Goal: Check status: Check status

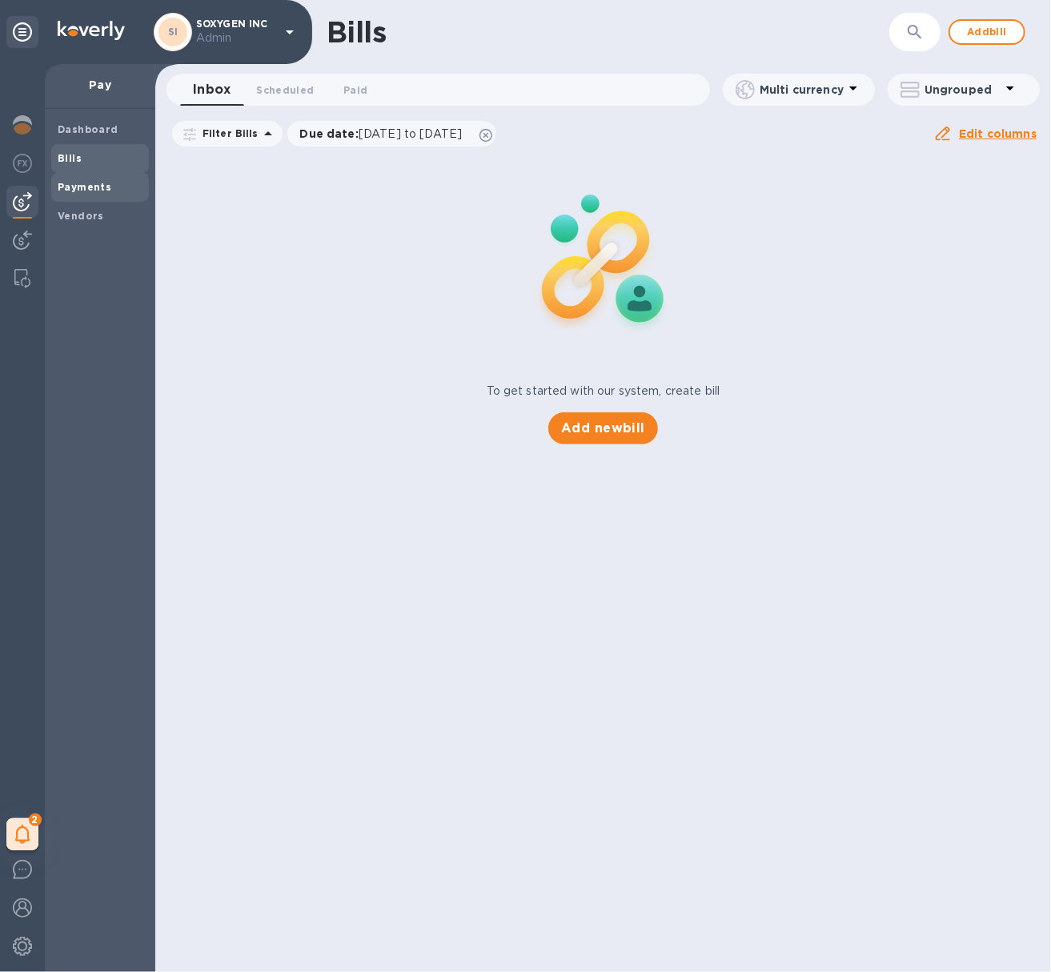
click at [103, 189] on b "Payments" at bounding box center [85, 187] width 54 height 12
